Goal: Find specific page/section: Find specific page/section

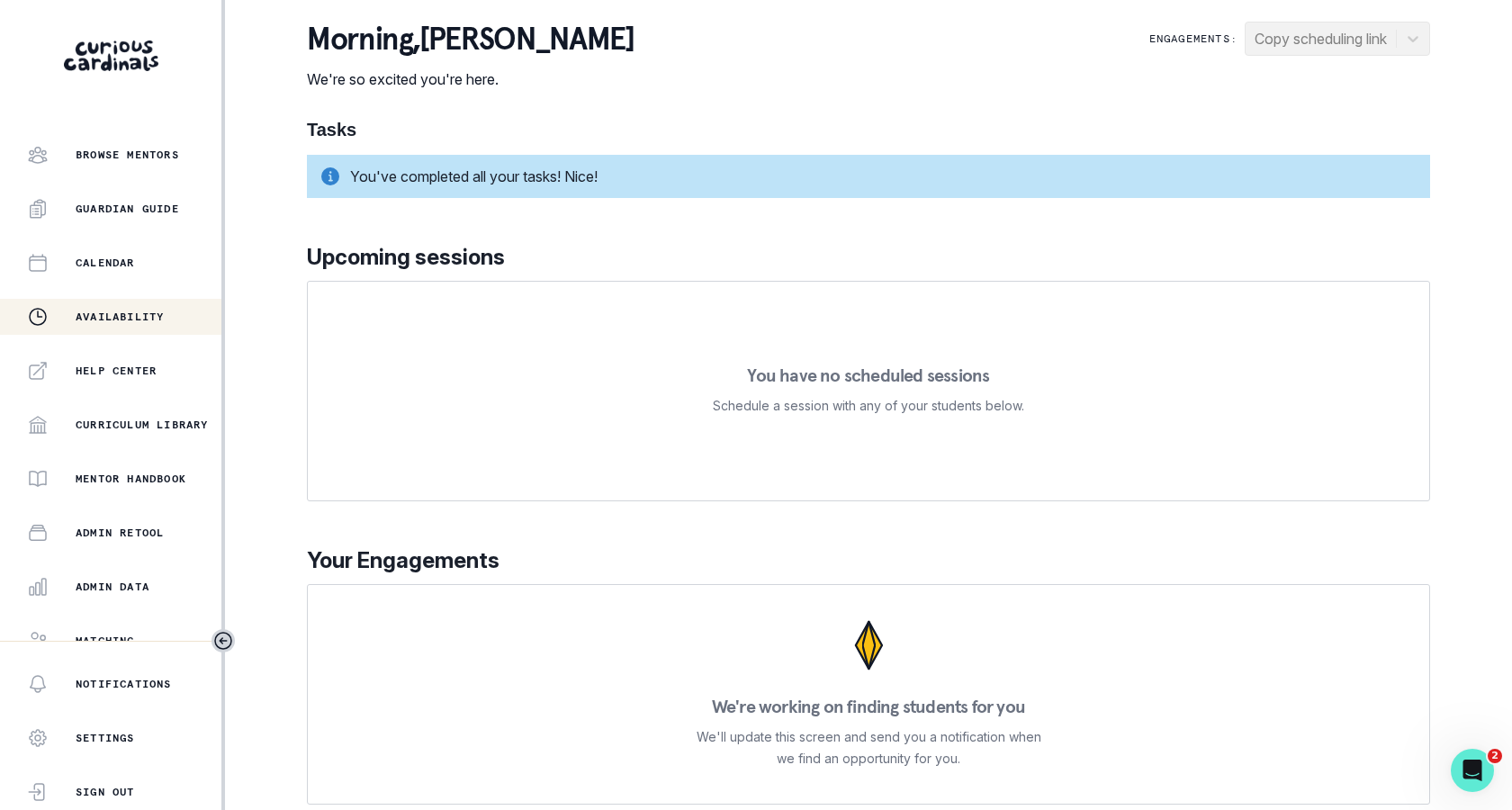
scroll to position [294, 0]
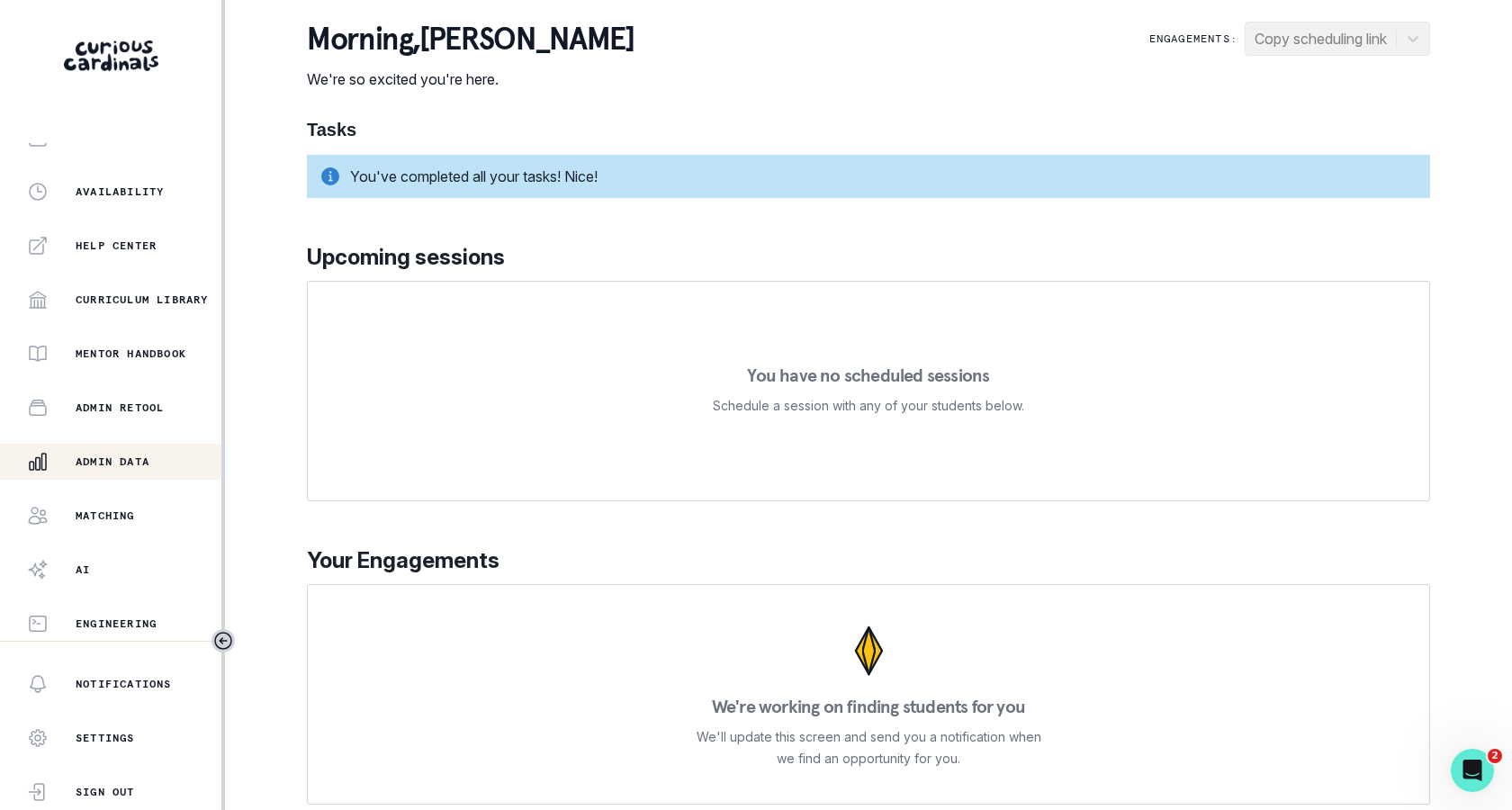
click at [141, 464] on p "Admin Data" at bounding box center [112, 461] width 74 height 15
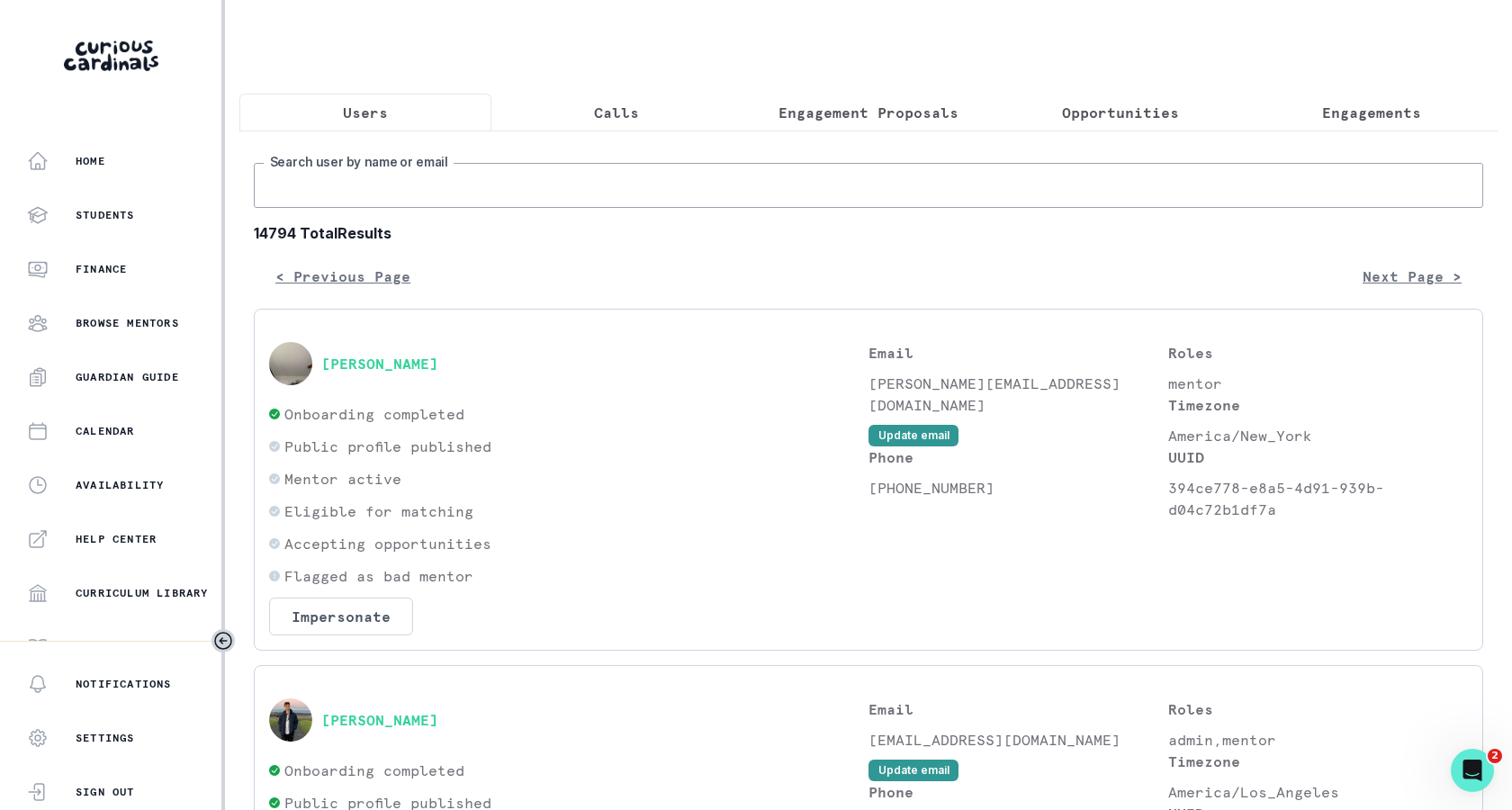
click at [594, 196] on input "Search user by name or email" at bounding box center [869, 185] width 1229 height 45
type input "[PERSON_NAME]"
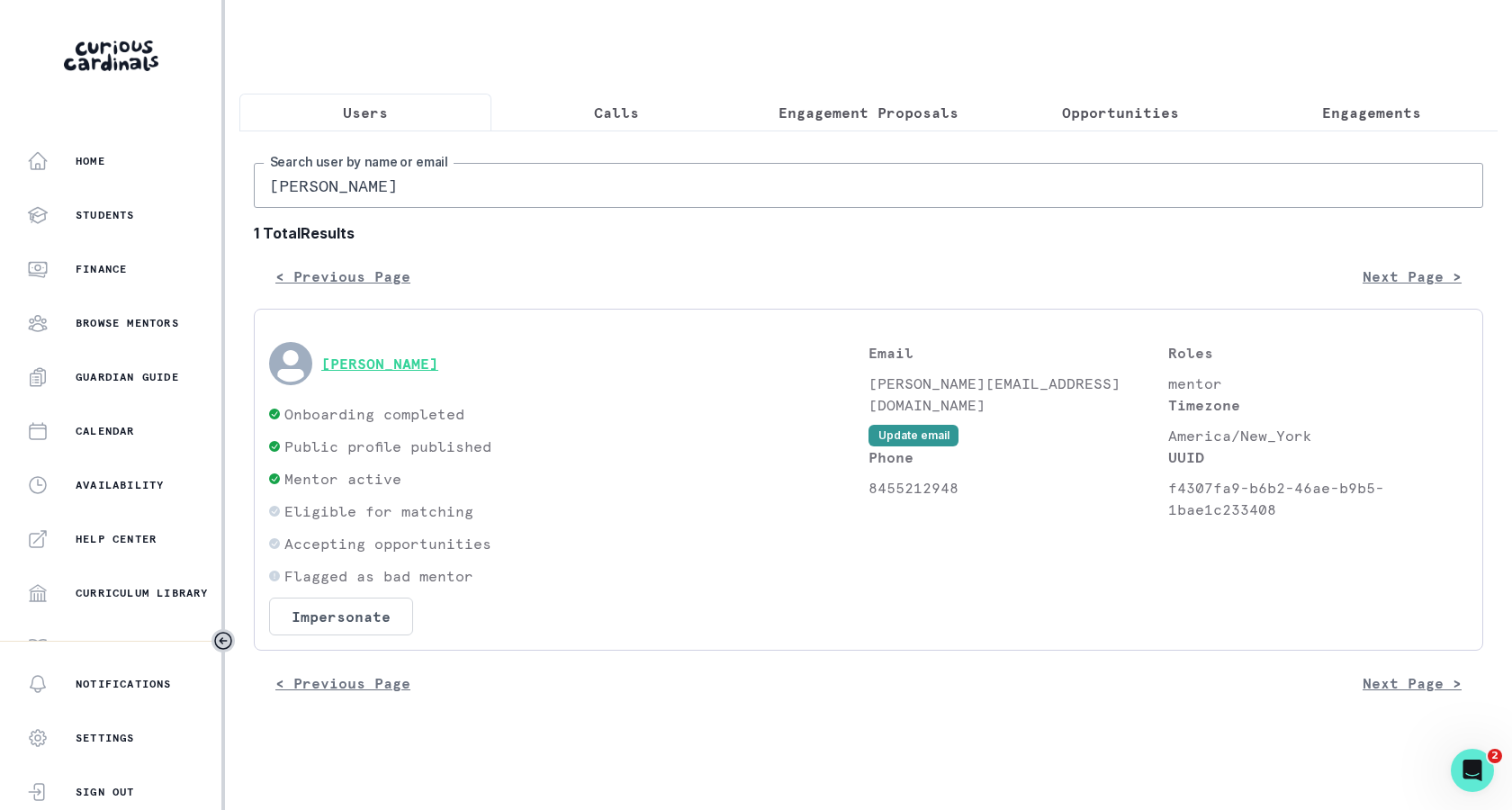
click at [407, 351] on div "[PERSON_NAME]" at bounding box center [568, 364] width 599 height 43
click at [339, 350] on div "[PERSON_NAME]" at bounding box center [568, 364] width 599 height 43
click at [375, 375] on div "[PERSON_NAME]" at bounding box center [568, 364] width 599 height 43
click at [377, 370] on button "[PERSON_NAME]" at bounding box center [379, 364] width 117 height 18
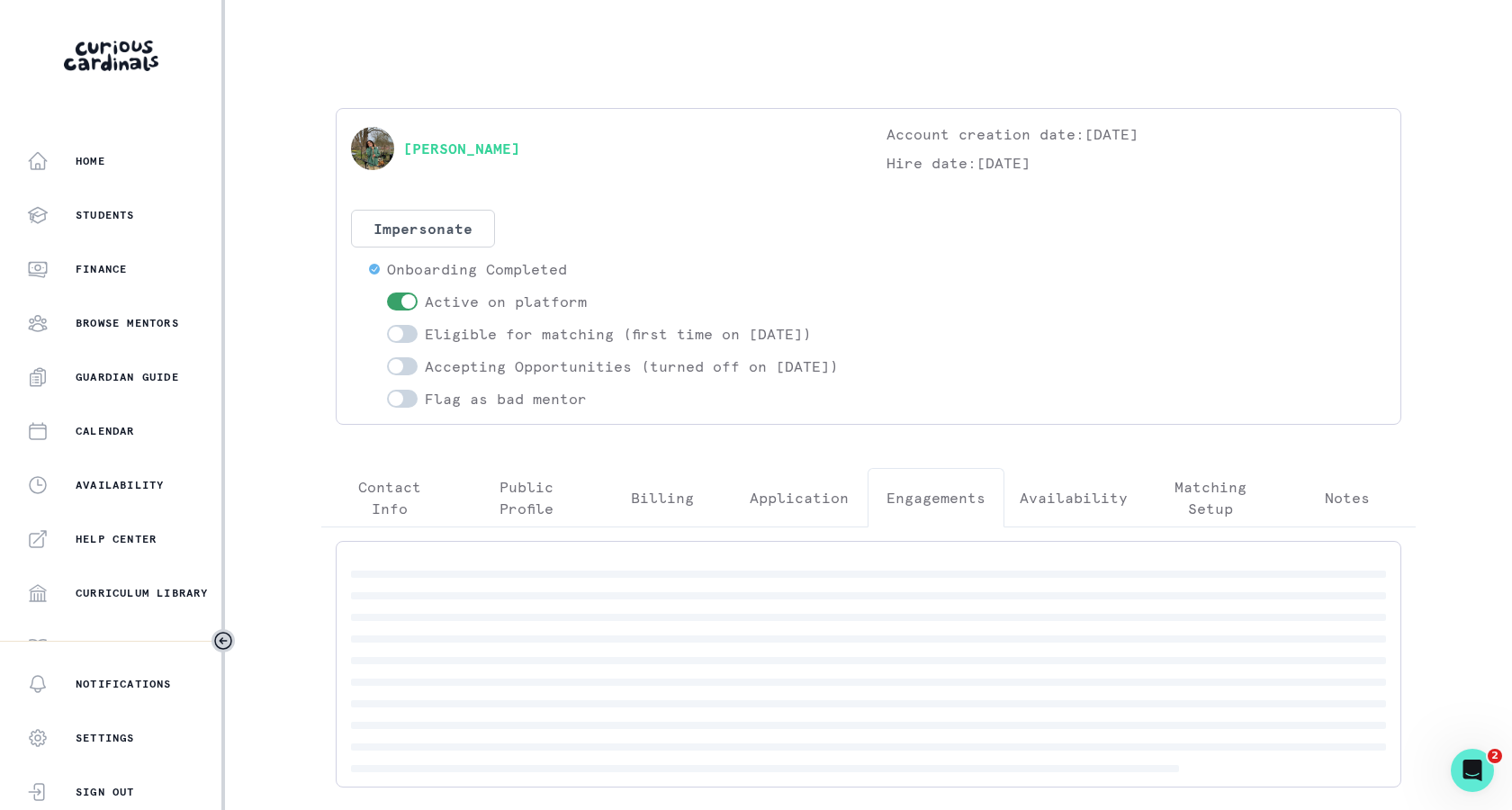
click at [928, 503] on button "Engagements" at bounding box center [936, 498] width 137 height 59
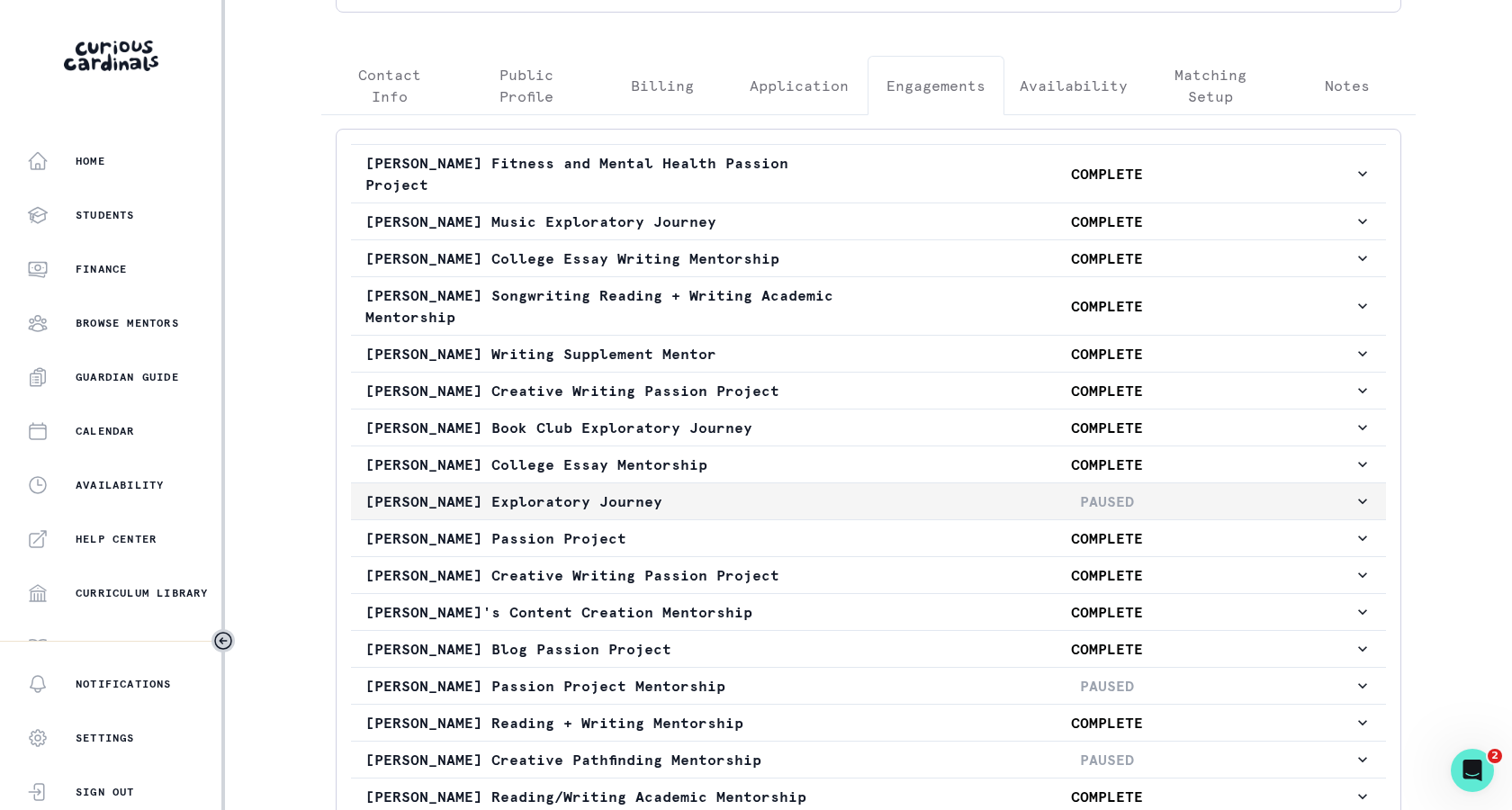
scroll to position [806, 0]
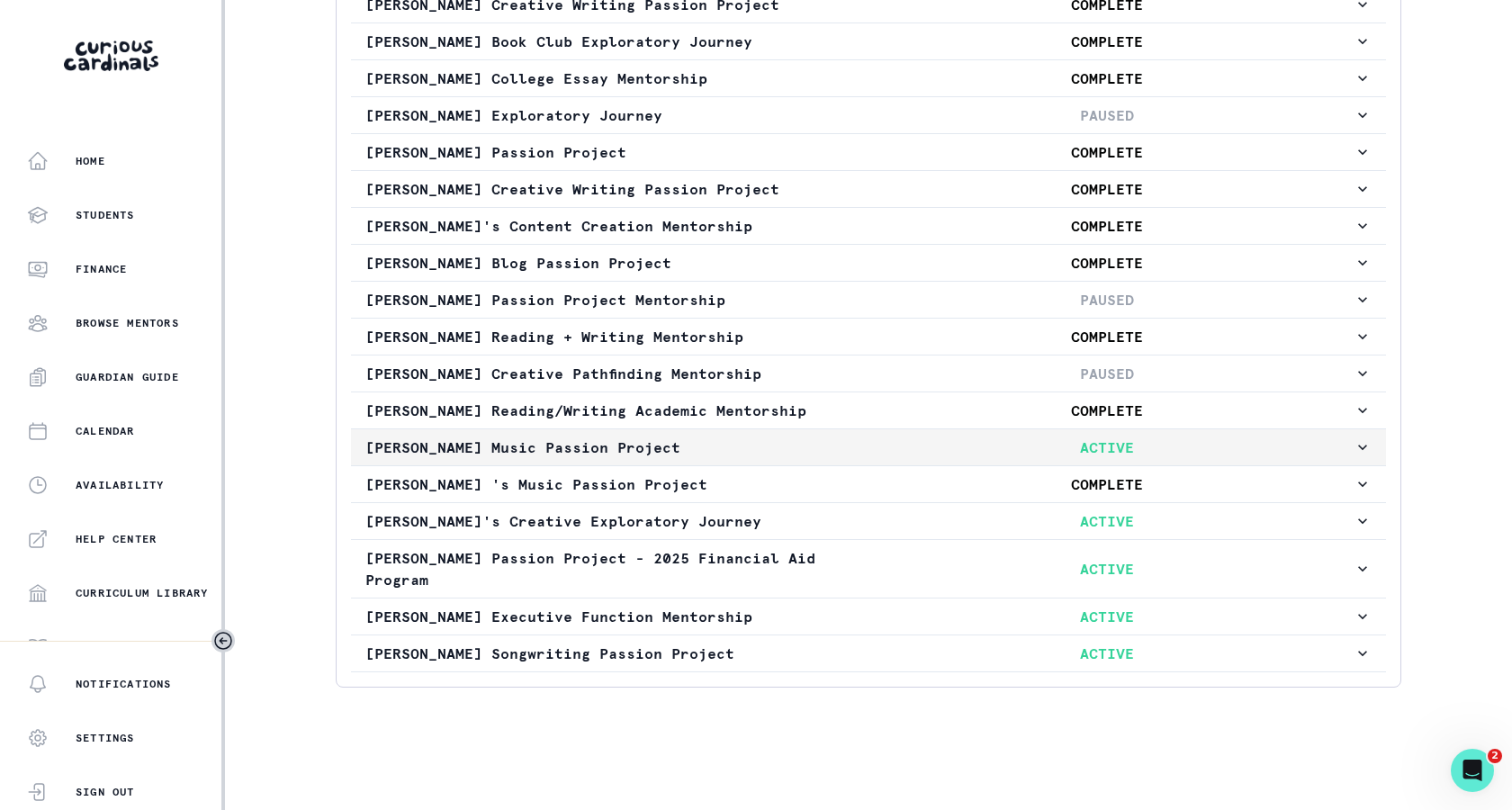
click at [667, 437] on button "[PERSON_NAME] Music Passion Project ACTIVE" at bounding box center [868, 447] width 1035 height 36
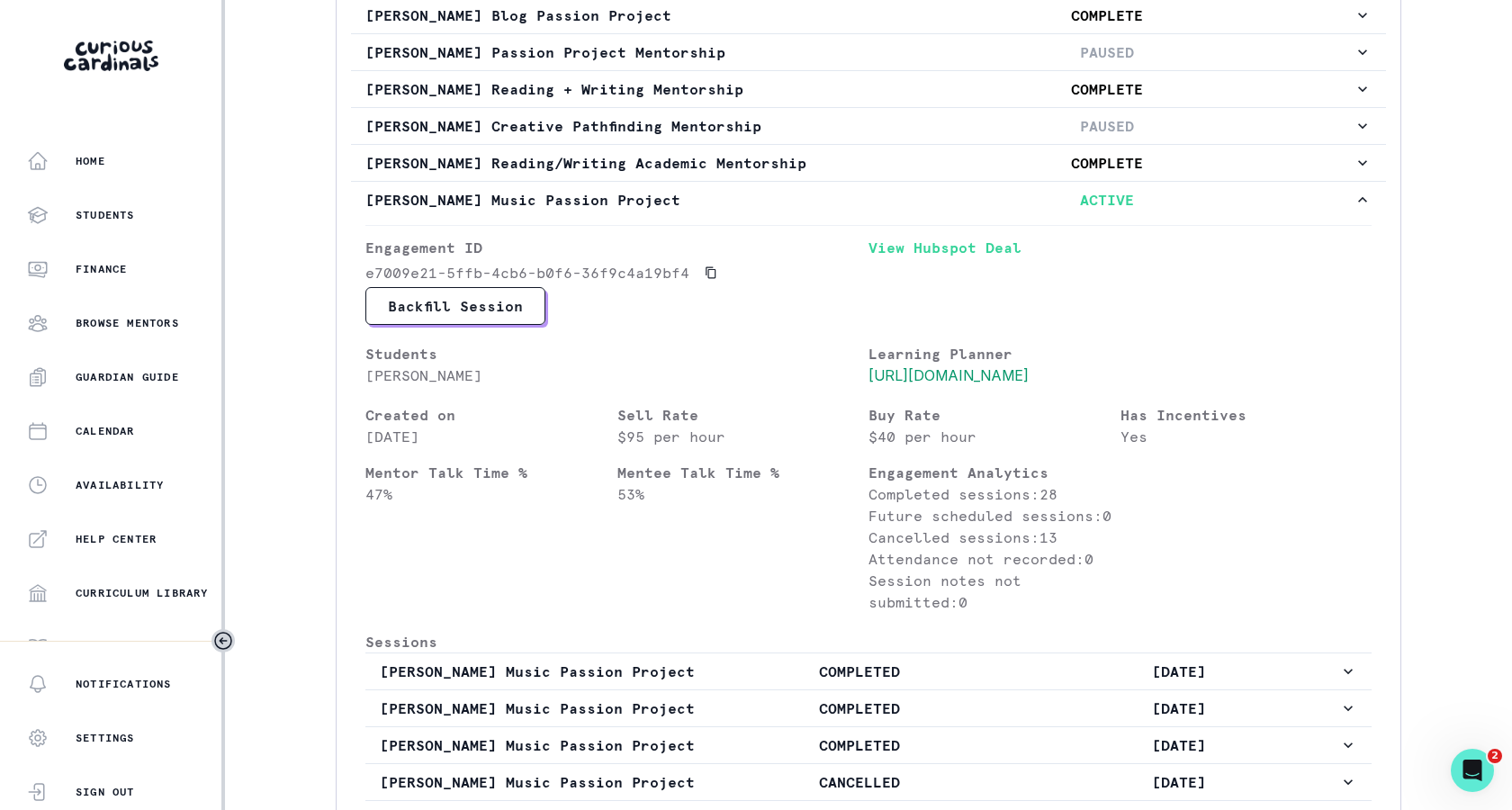
scroll to position [1241, 0]
